Goal: Task Accomplishment & Management: Use online tool/utility

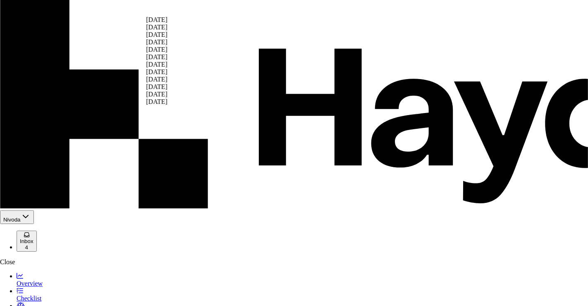
click at [168, 83] on div "[DATE]" at bounding box center [157, 79] width 22 height 7
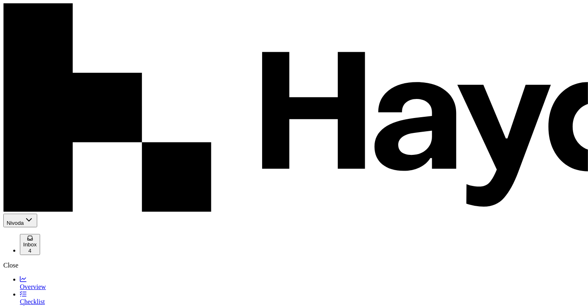
scroll to position [125, 0]
click at [46, 290] on link "Checklist" at bounding box center [302, 297] width 565 height 14
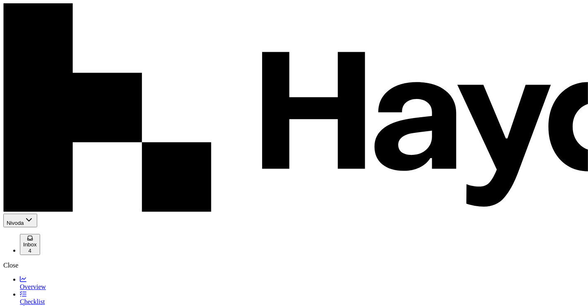
scroll to position [453, 0]
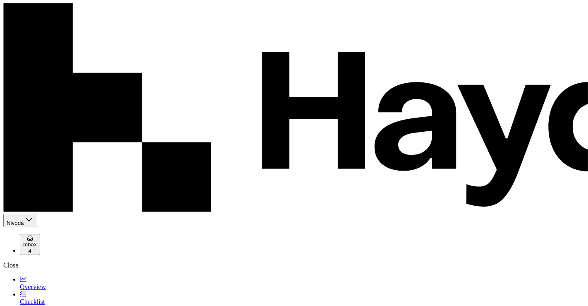
click at [40, 234] on button "Inbox 6" at bounding box center [30, 244] width 20 height 21
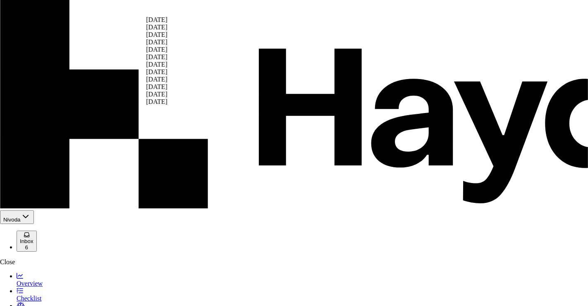
click at [166, 13] on html "Nivoda Inbox 6 Close Overview Checklist Reconciliation Flux Analysis Apps Repor…" at bounding box center [294, 290] width 588 height 580
click at [162, 83] on div "[DATE]" at bounding box center [157, 79] width 22 height 7
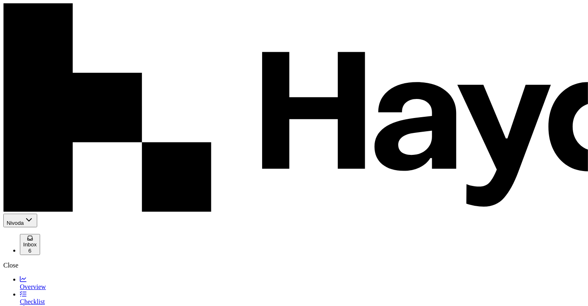
scroll to position [144, 0]
drag, startPoint x: 477, startPoint y: 187, endPoint x: 493, endPoint y: 188, distance: 16.2
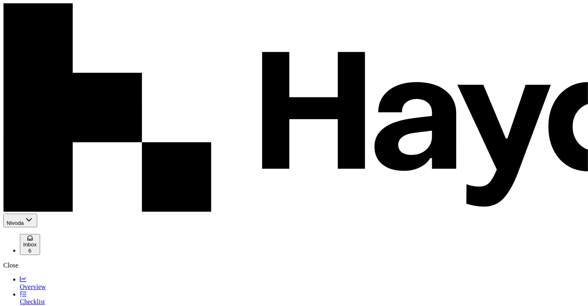
type button "on"
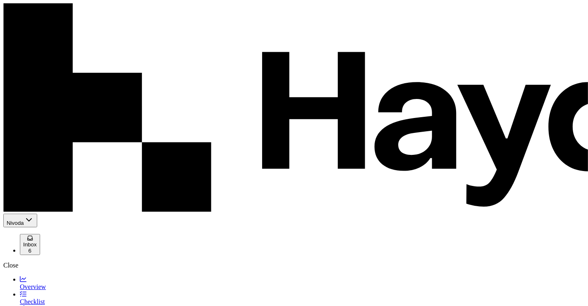
copy td "294,535.38"
paste input "**********"
type input "**********"
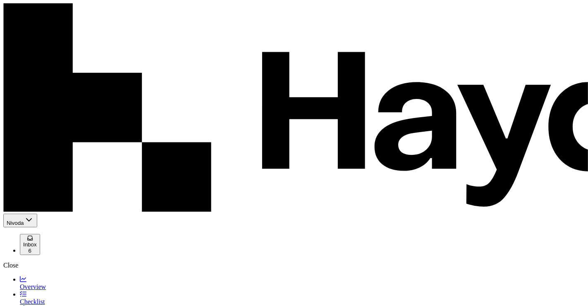
type button "on"
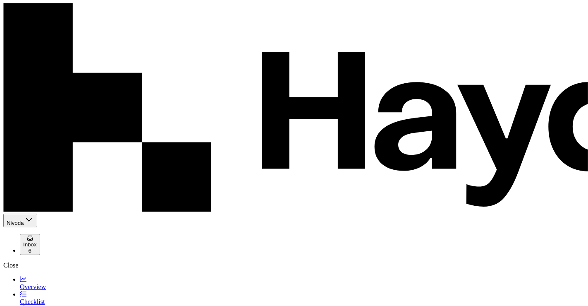
type button "on"
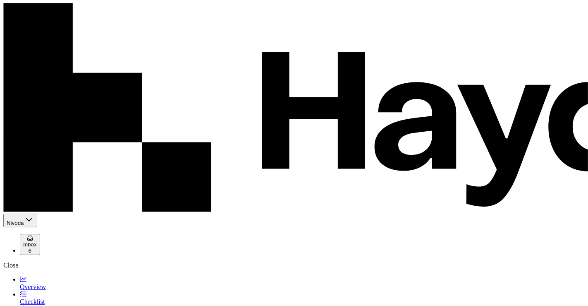
type button "on"
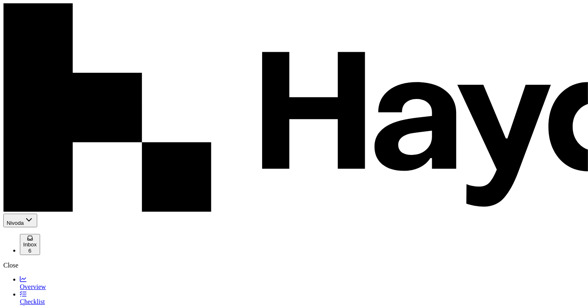
type button "on"
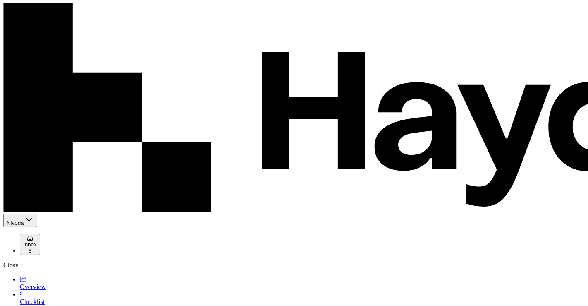
type button "on"
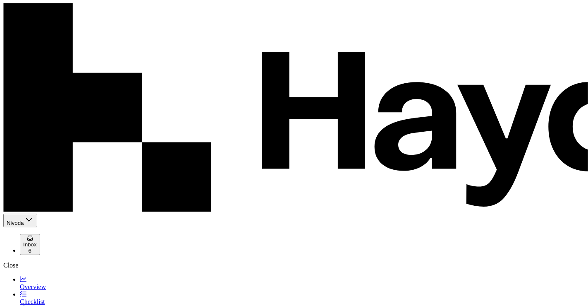
type button "on"
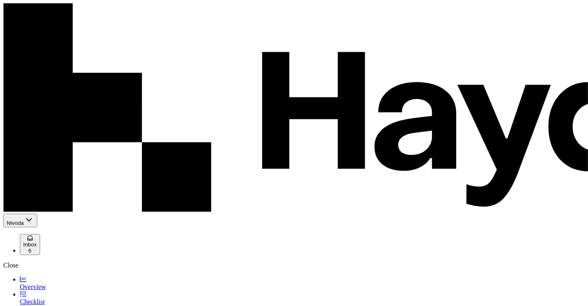
type button "on"
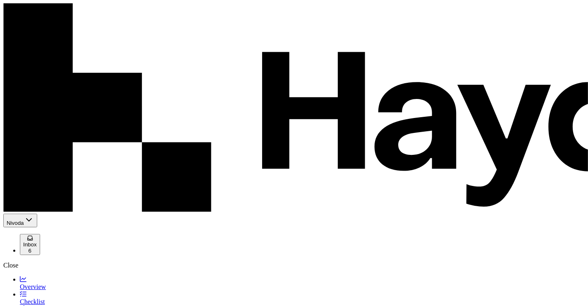
type button "on"
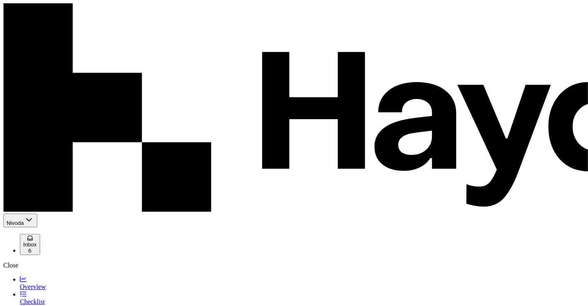
type button "on"
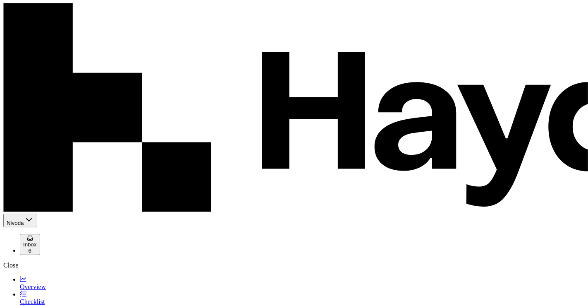
drag, startPoint x: 156, startPoint y: 84, endPoint x: 56, endPoint y: 53, distance: 104.9
type input "*"
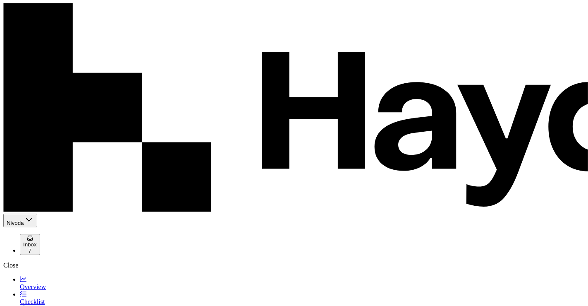
type button "on"
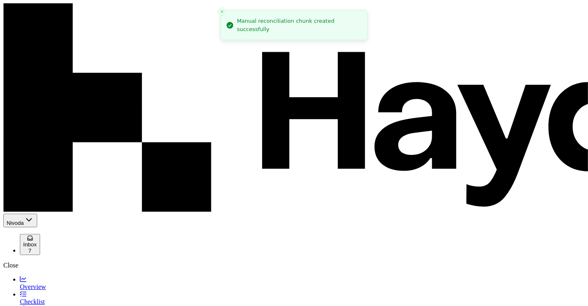
scroll to position [535, 0]
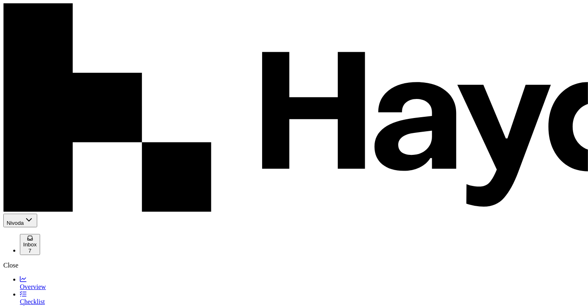
copy td "16,538.16"
paste input "*********"
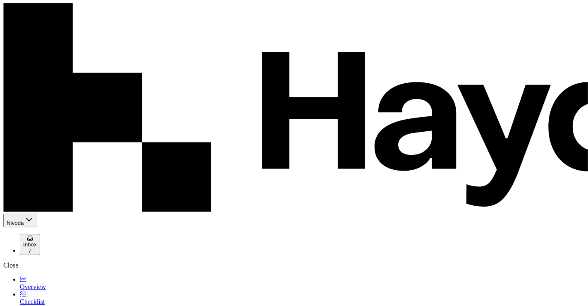
type input "*********"
type button "on"
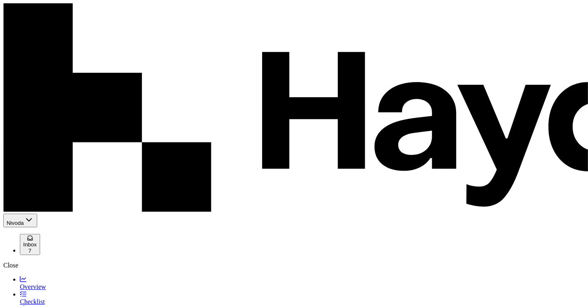
type button "on"
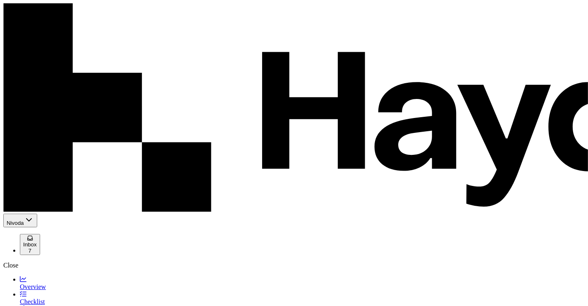
type button "on"
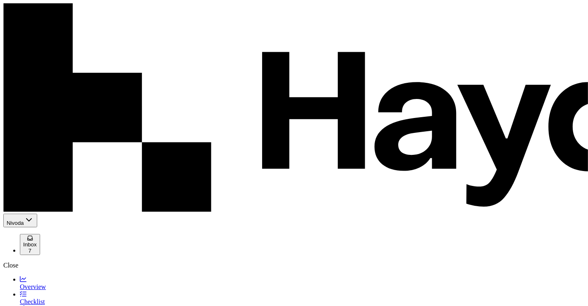
type button "on"
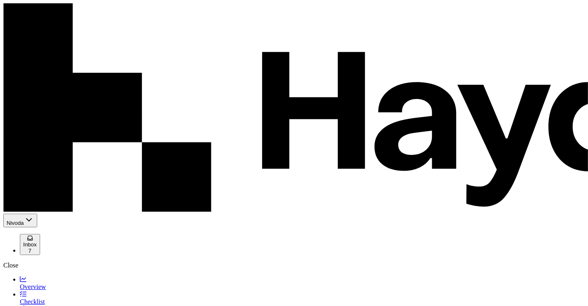
type button "on"
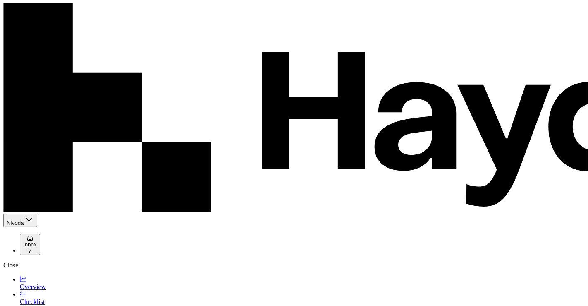
type button "on"
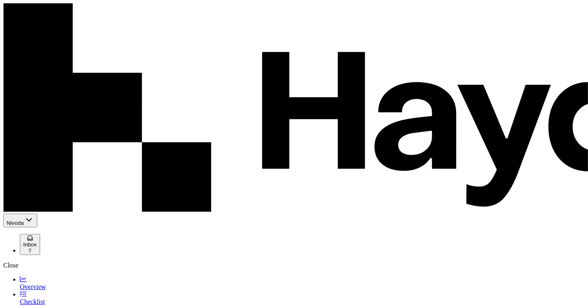
type button "on"
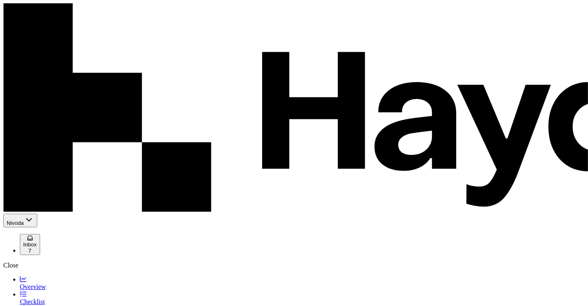
type button "on"
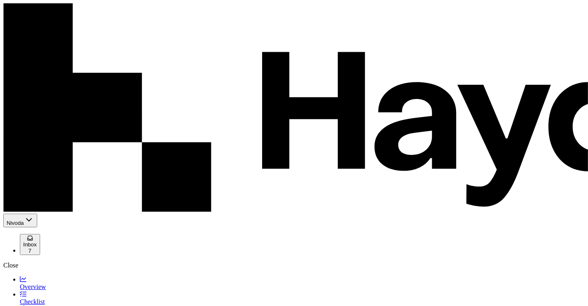
drag, startPoint x: 144, startPoint y: 80, endPoint x: 7, endPoint y: 76, distance: 137.4
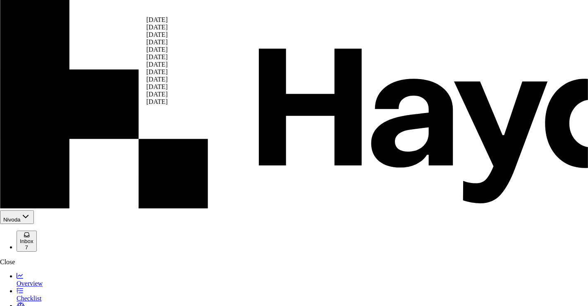
click at [163, 53] on div "[DATE]" at bounding box center [157, 49] width 22 height 7
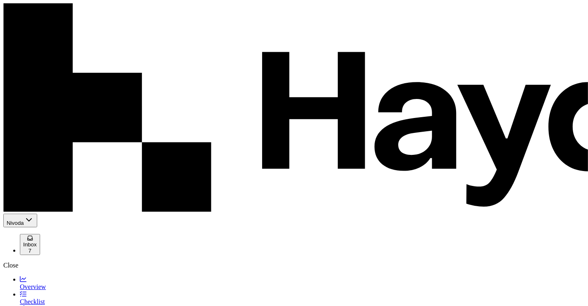
scroll to position [42, 0]
